Goal: Answer question/provide support

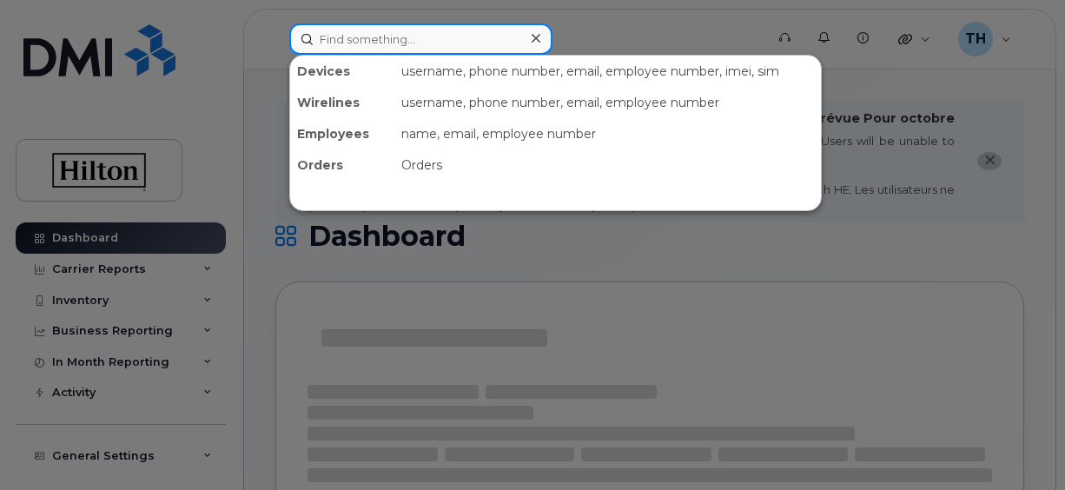
click at [325, 37] on input at bounding box center [420, 38] width 263 height 31
paste input "[PERSON_NAME]"
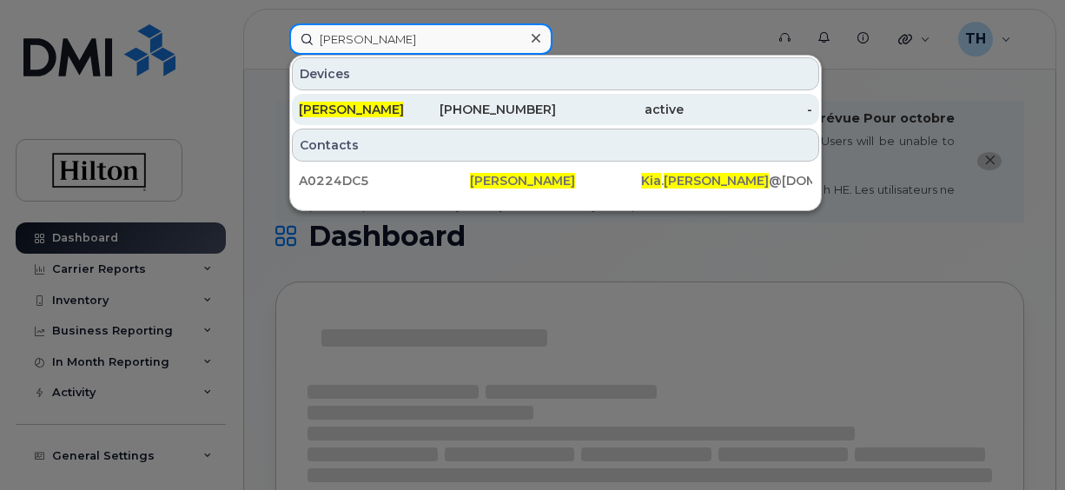
type input "[PERSON_NAME]"
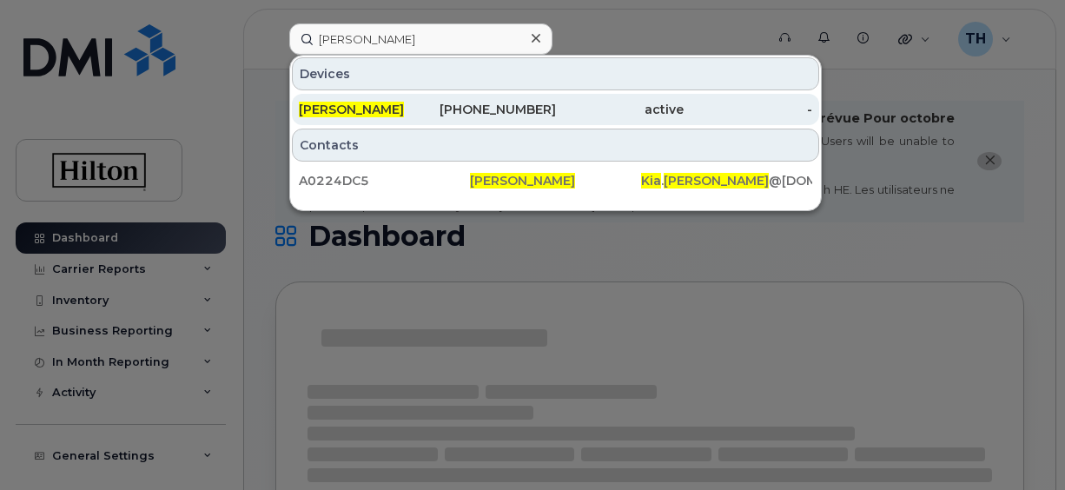
click at [358, 106] on span "[PERSON_NAME]" at bounding box center [351, 110] width 105 height 16
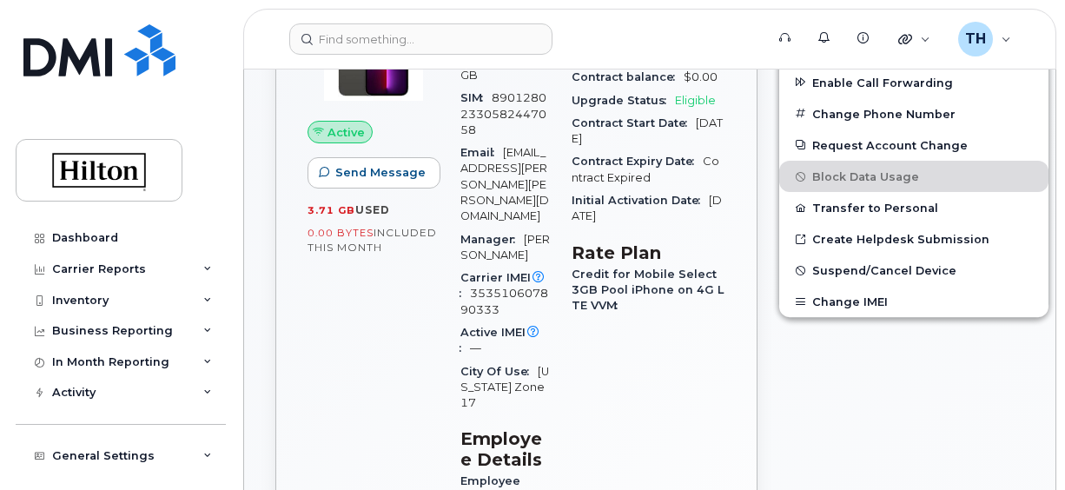
scroll to position [627, 0]
